Goal: Transaction & Acquisition: Download file/media

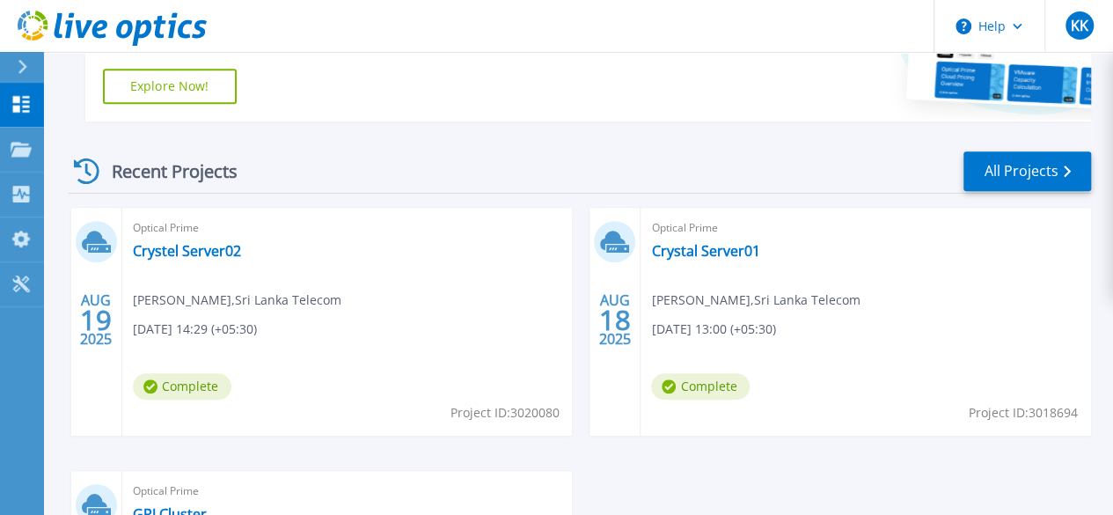
scroll to position [433, 0]
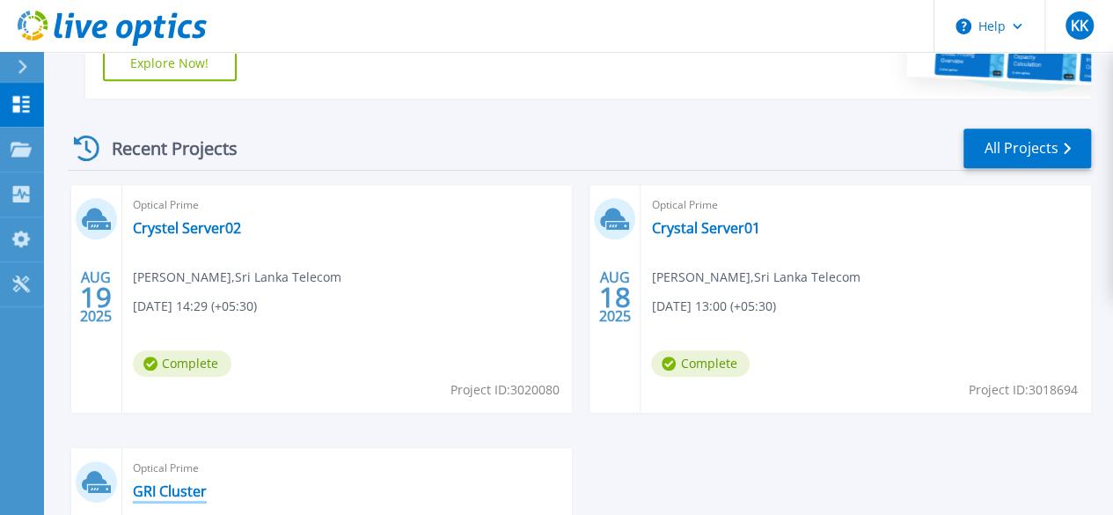
click at [207, 482] on link "GRI Cluster" at bounding box center [170, 491] width 74 height 18
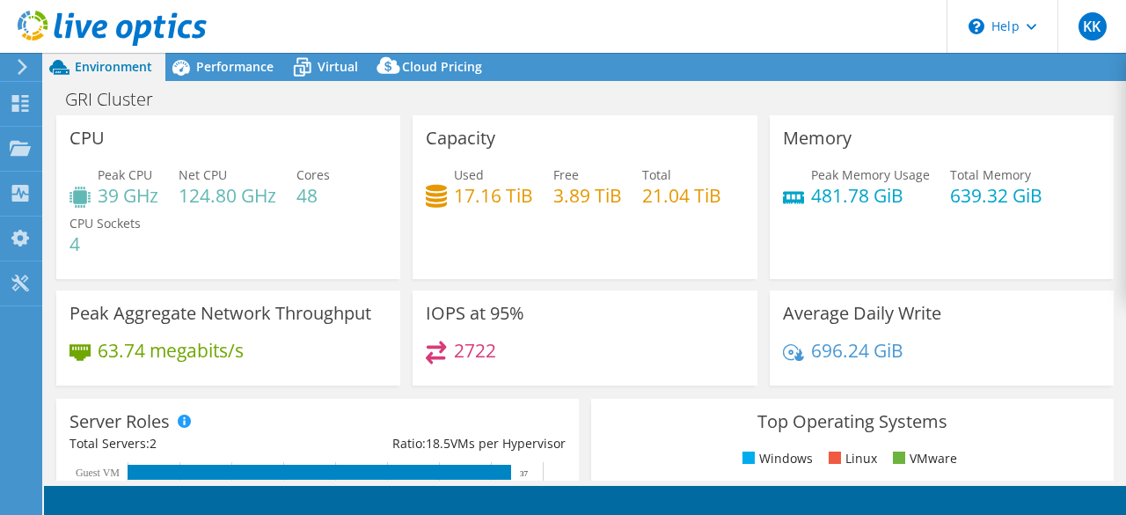
select select "USD"
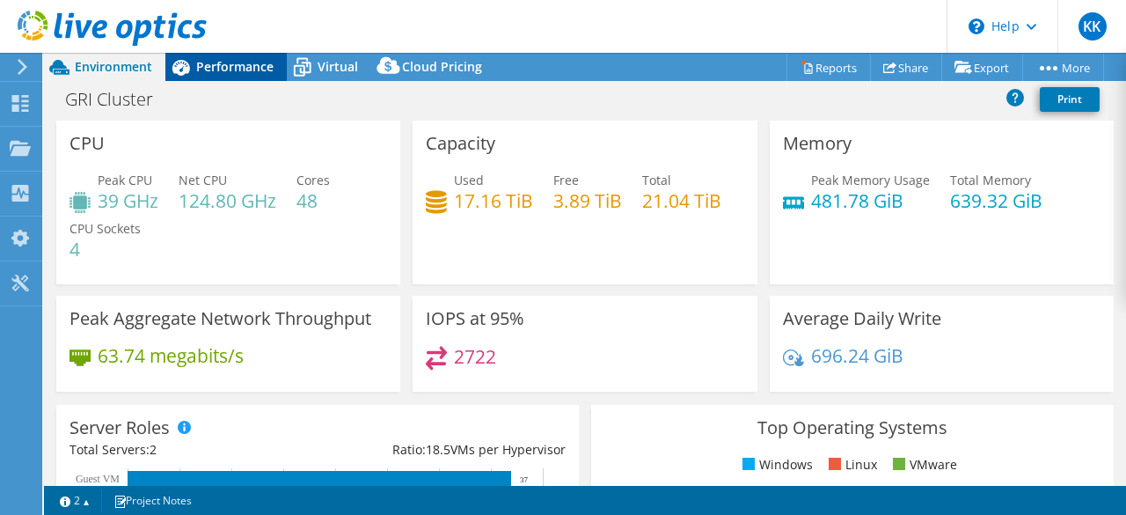
click at [234, 71] on span "Performance" at bounding box center [234, 66] width 77 height 17
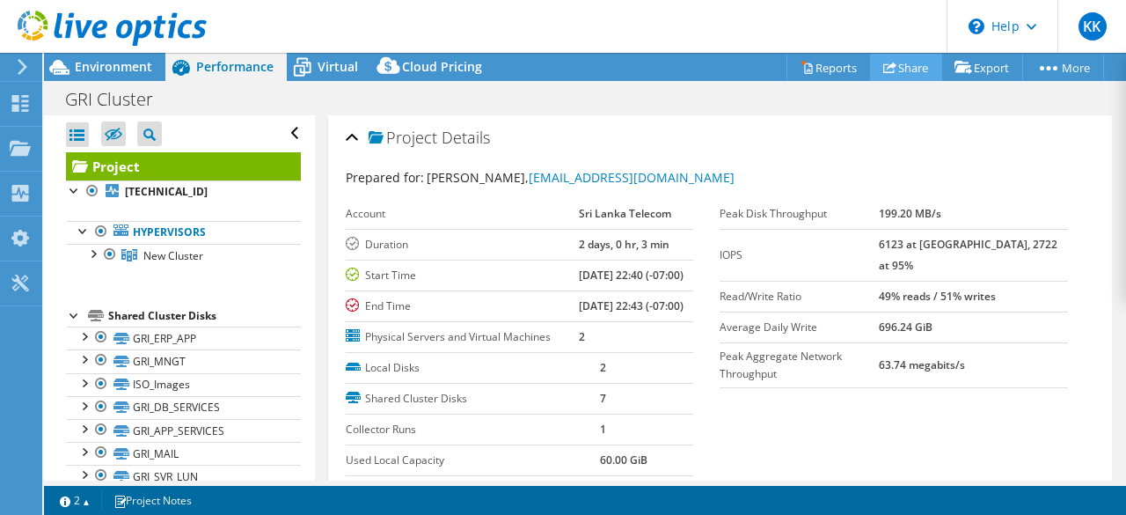
click at [889, 69] on link "Share" at bounding box center [906, 67] width 72 height 27
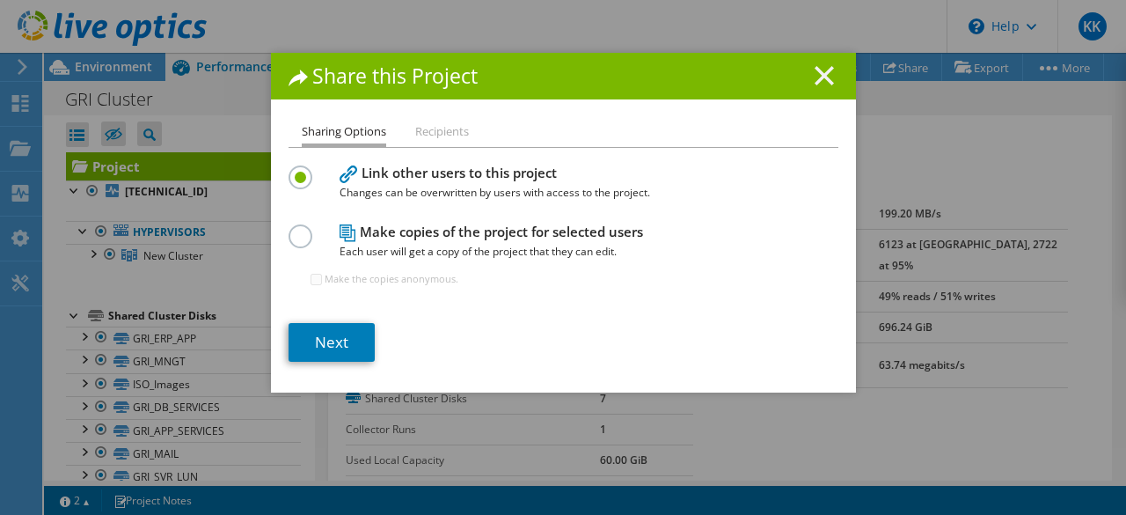
click at [816, 72] on line at bounding box center [825, 76] width 18 height 18
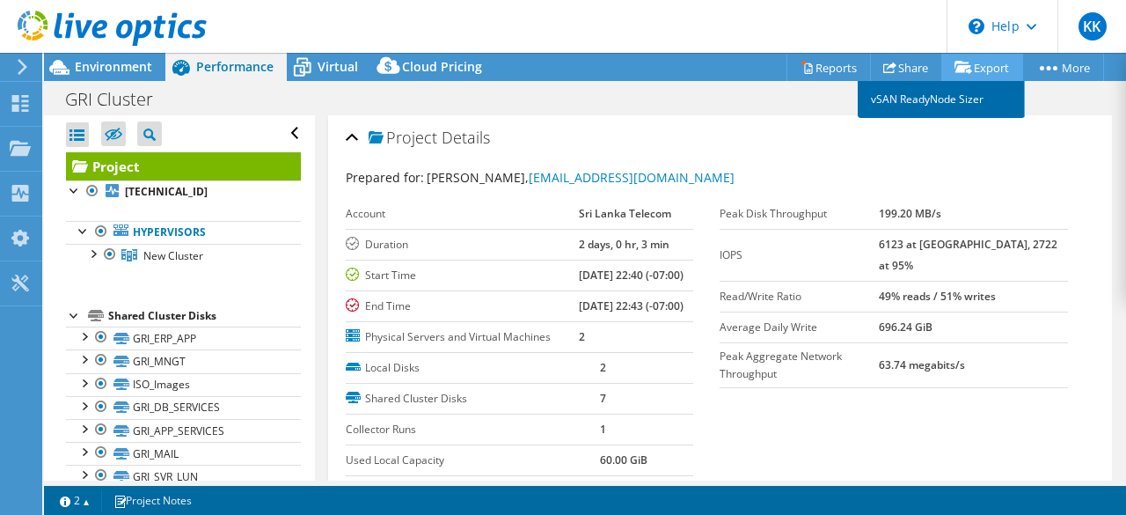
click at [934, 91] on link "vSAN ReadyNode Sizer" at bounding box center [941, 99] width 167 height 37
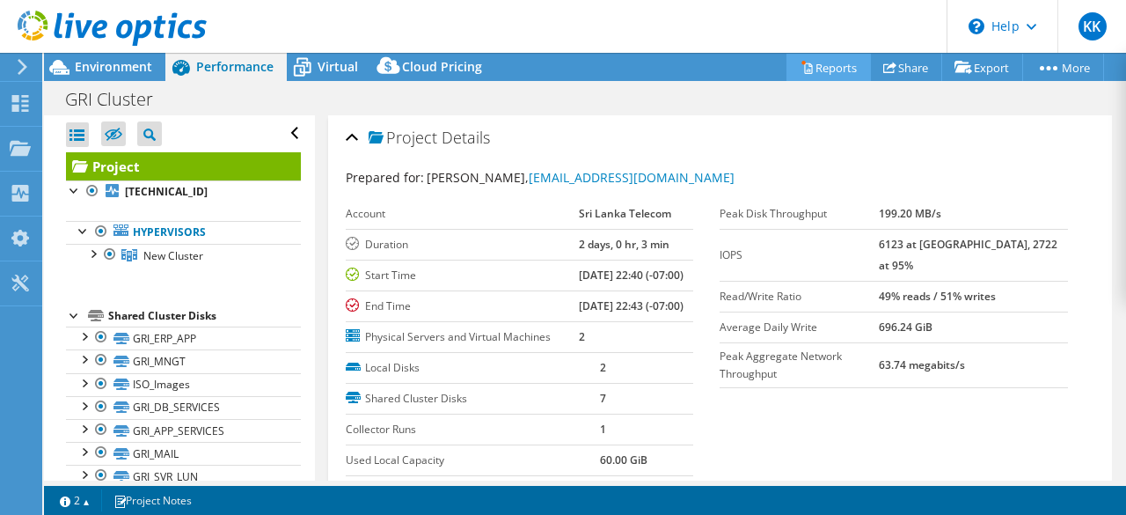
click at [817, 58] on link "Reports" at bounding box center [829, 67] width 84 height 27
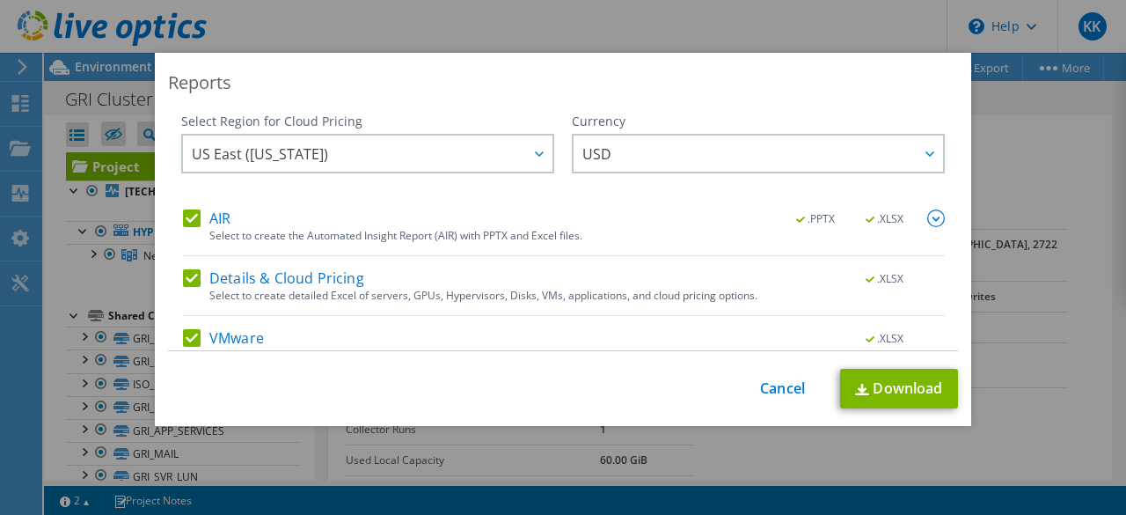
scroll to position [83, 0]
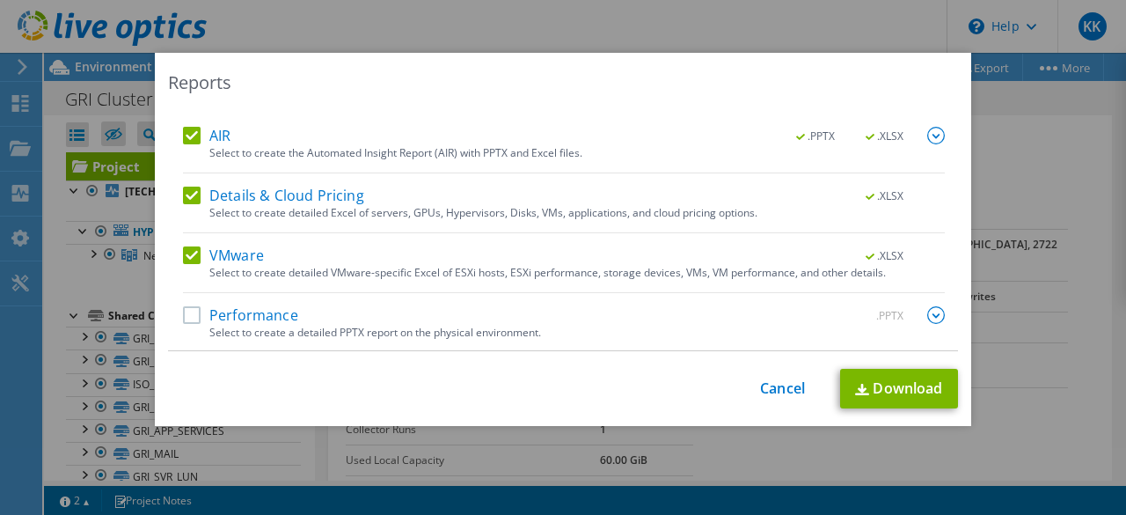
click at [201, 313] on label "Performance" at bounding box center [240, 315] width 115 height 18
click at [0, 0] on input "Performance" at bounding box center [0, 0] width 0 height 0
click at [875, 391] on link "Download" at bounding box center [899, 389] width 118 height 40
click at [765, 389] on link "Cancel" at bounding box center [782, 388] width 45 height 17
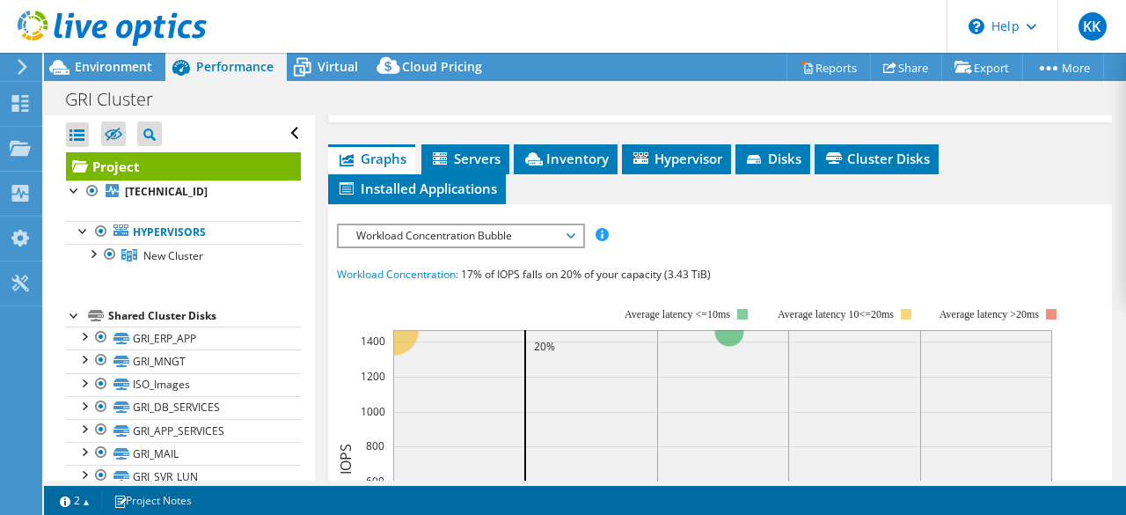
scroll to position [440, 0]
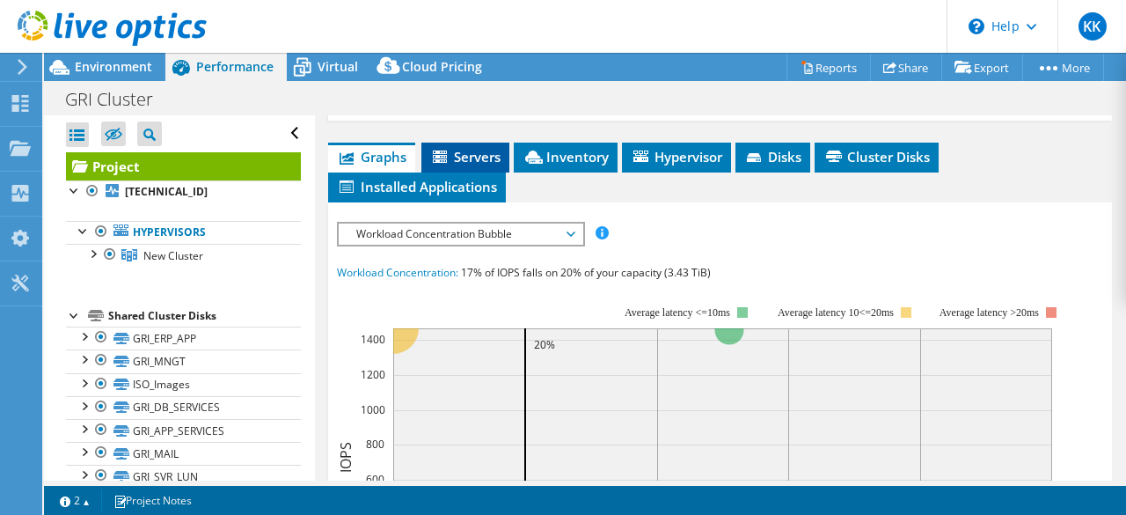
click at [477, 165] on span "Servers" at bounding box center [465, 157] width 70 height 18
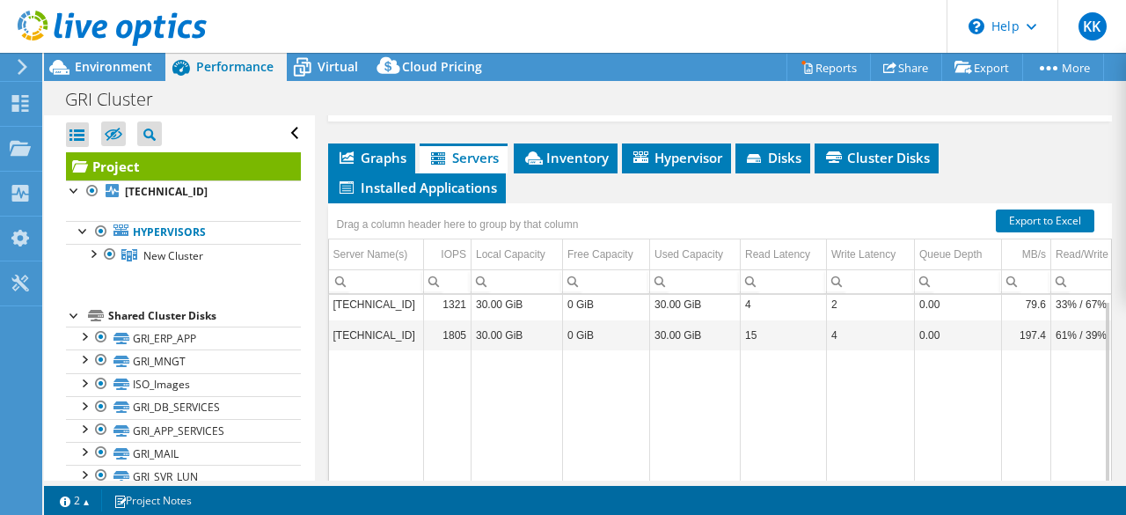
scroll to position [438, 0]
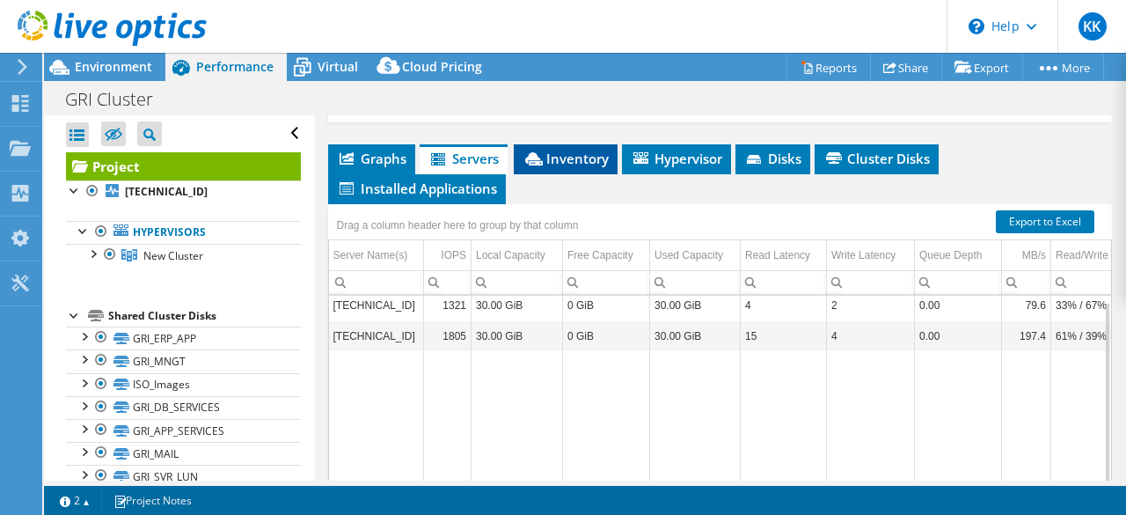
click at [560, 167] on span "Inventory" at bounding box center [566, 159] width 86 height 18
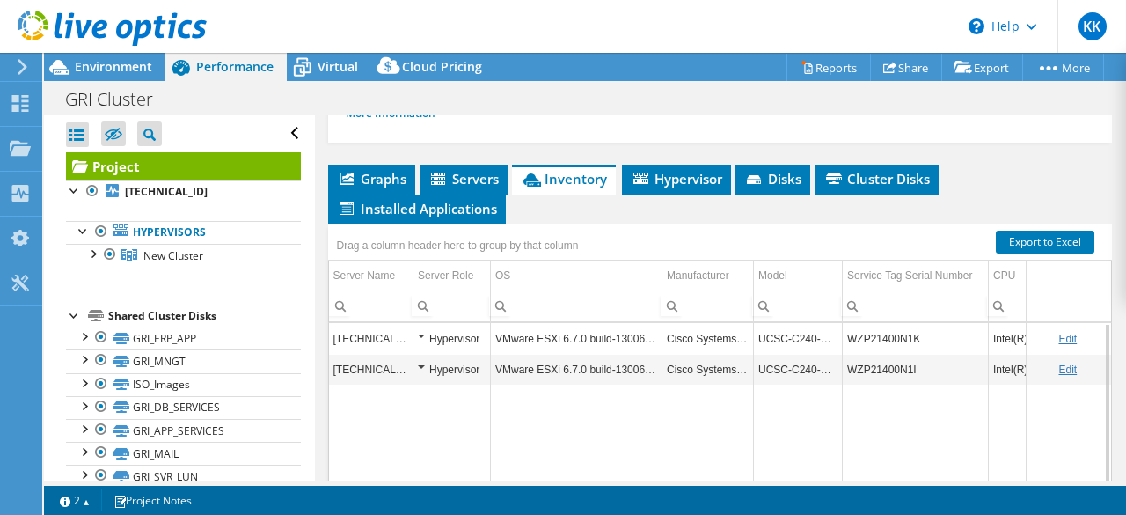
scroll to position [417, 0]
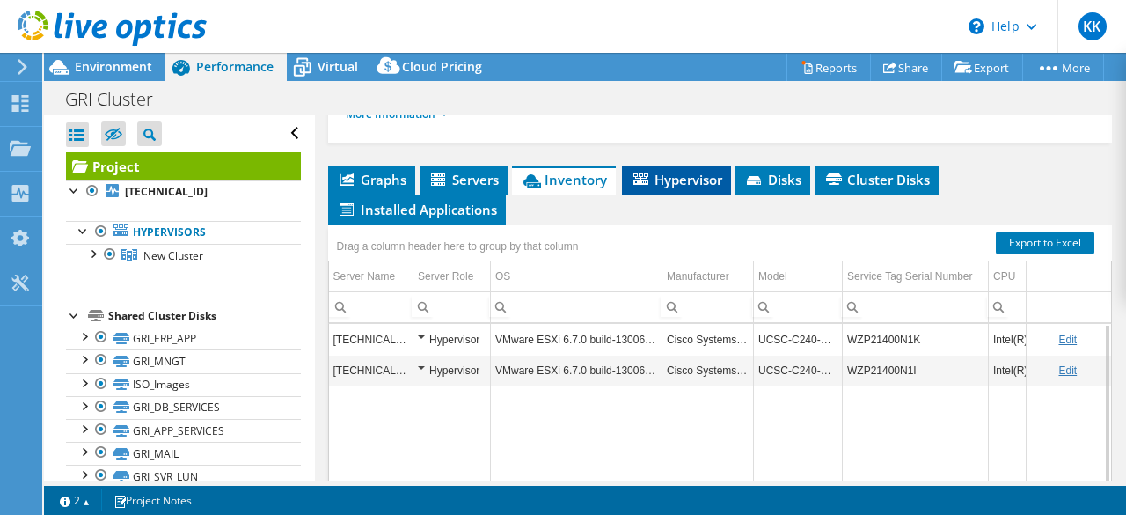
click at [682, 188] on span "Hypervisor" at bounding box center [677, 180] width 92 height 18
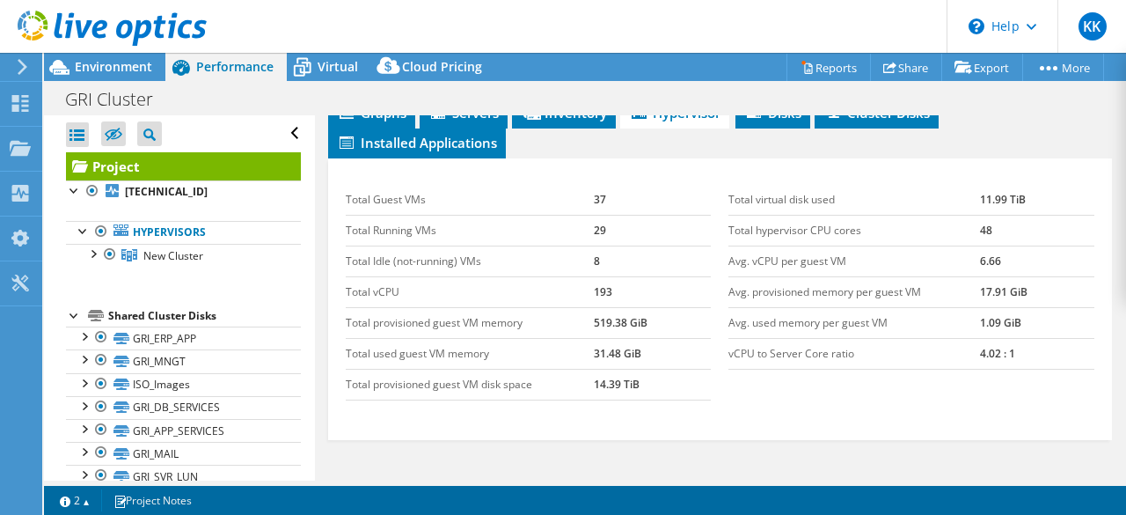
scroll to position [625, 0]
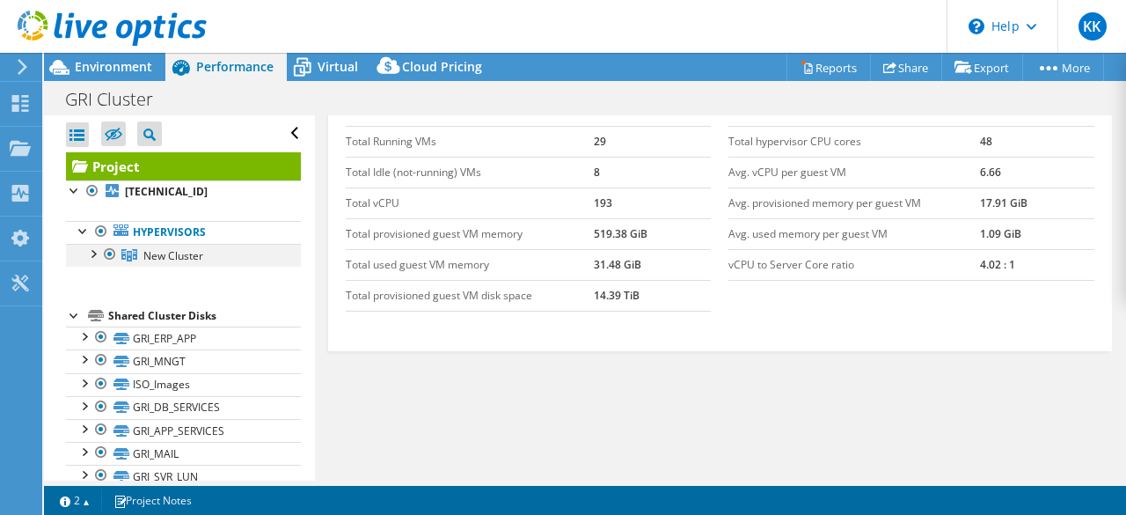
click at [99, 251] on div at bounding box center [93, 253] width 18 height 18
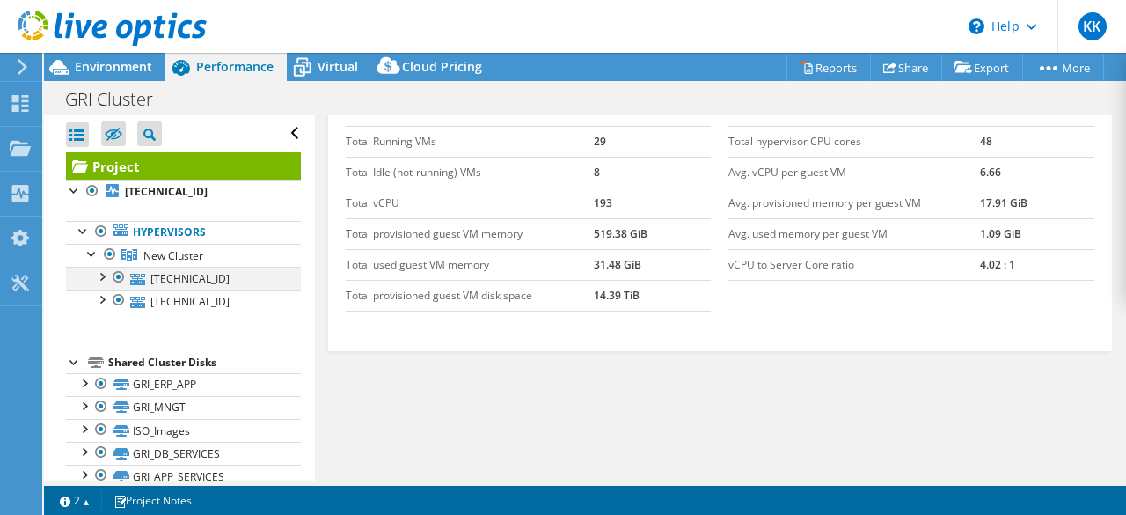
click at [103, 276] on div at bounding box center [101, 276] width 18 height 18
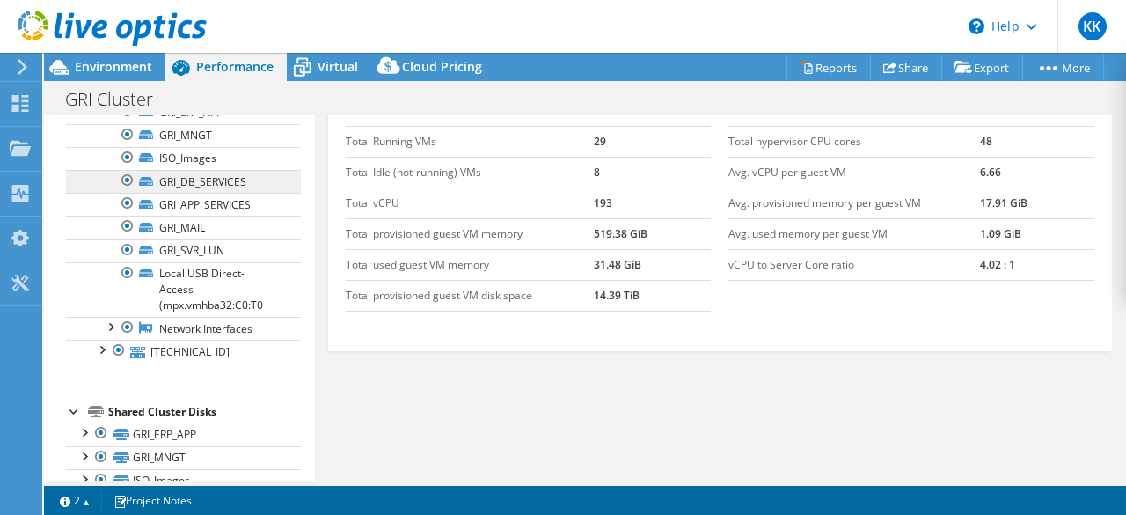
scroll to position [190, 0]
click at [114, 318] on div at bounding box center [110, 325] width 18 height 18
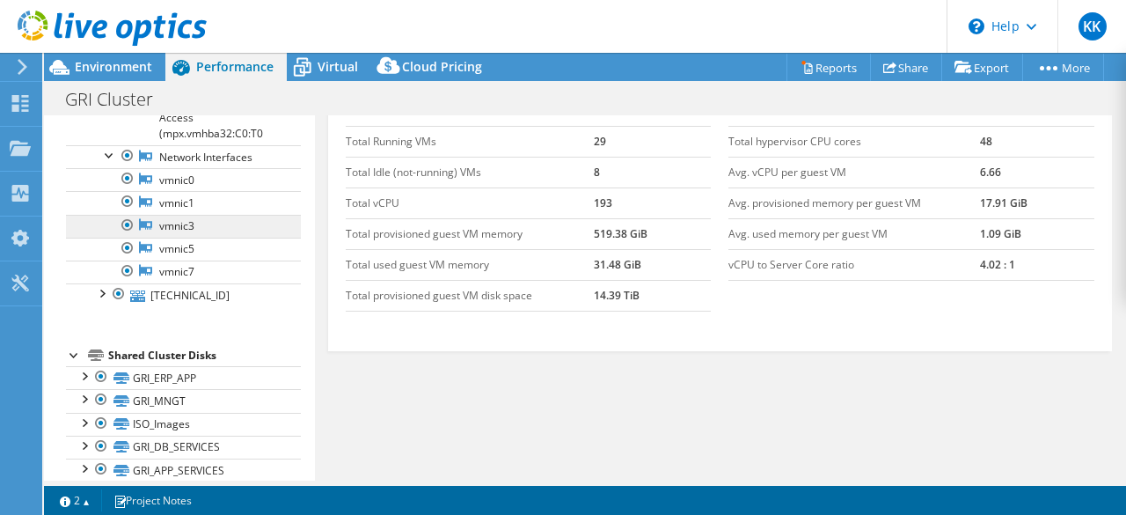
scroll to position [0, 0]
